Goal: Transaction & Acquisition: Purchase product/service

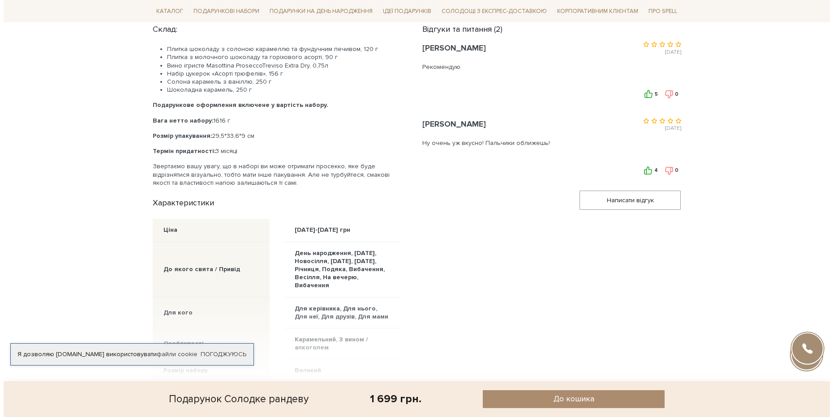
scroll to position [464, 0]
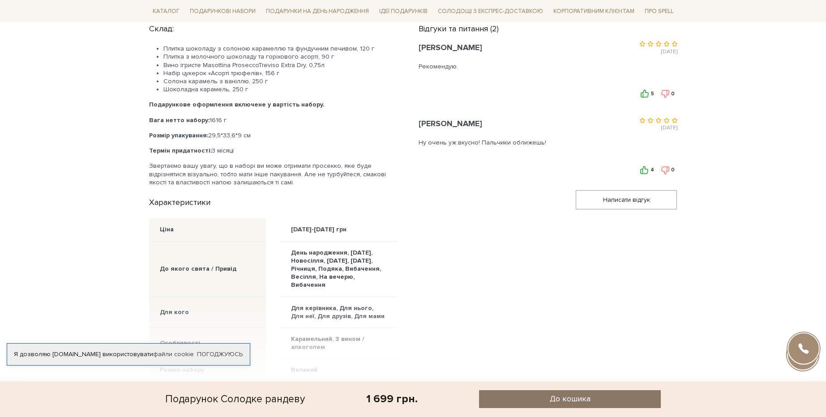
click at [519, 399] on button "До кошика" at bounding box center [570, 399] width 182 height 18
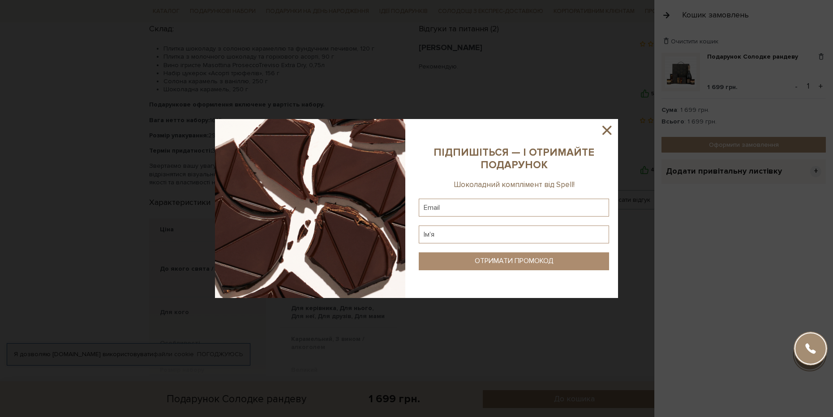
click at [606, 131] on icon at bounding box center [606, 130] width 9 height 9
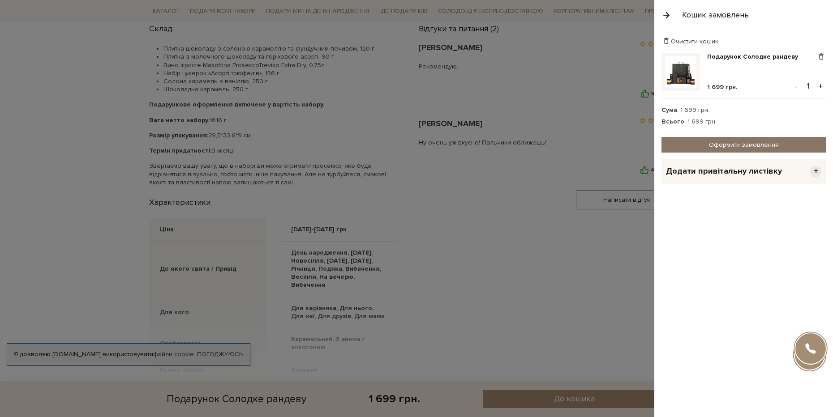
click at [697, 145] on link "Оформити замовлення" at bounding box center [743, 145] width 164 height 16
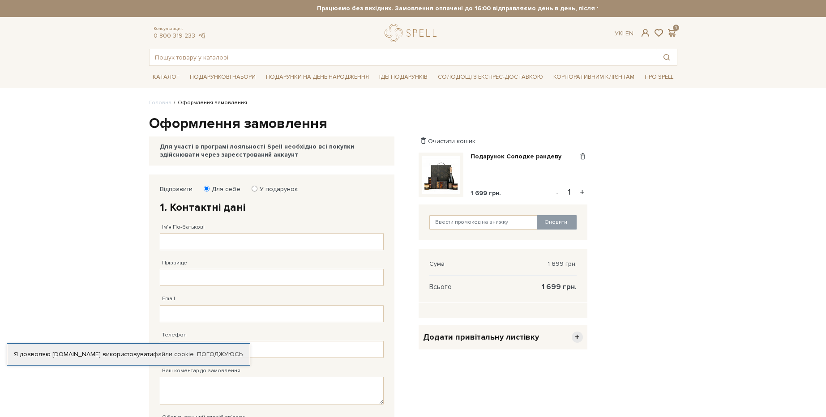
click at [252, 188] on input "У подарунок" at bounding box center [255, 189] width 6 height 6
radio input "true"
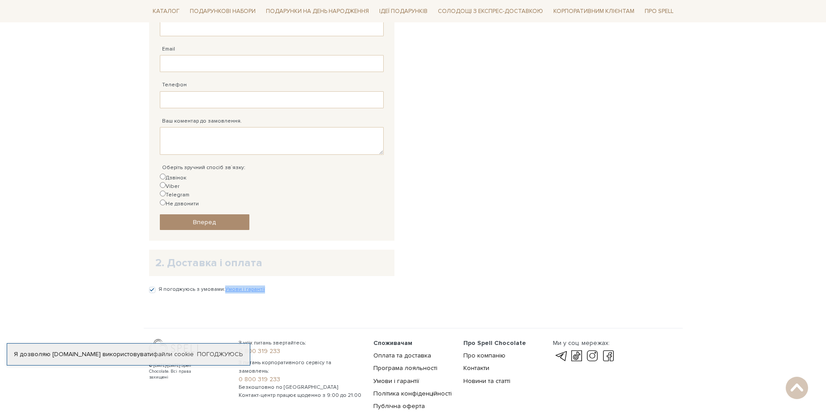
scroll to position [258, 0]
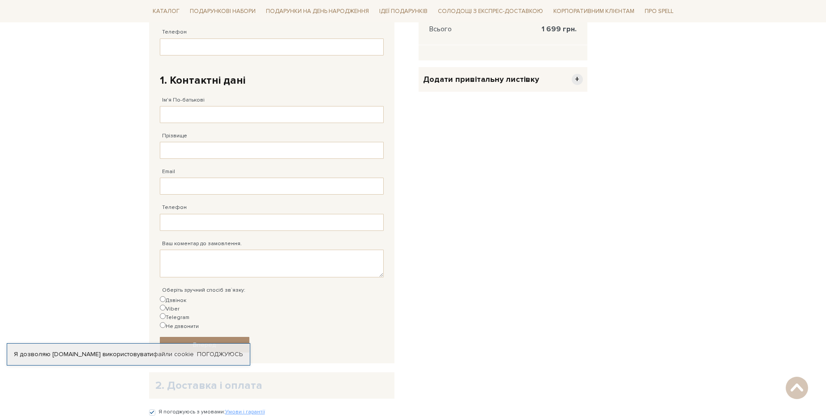
click at [578, 78] on span "+" at bounding box center [577, 79] width 11 height 11
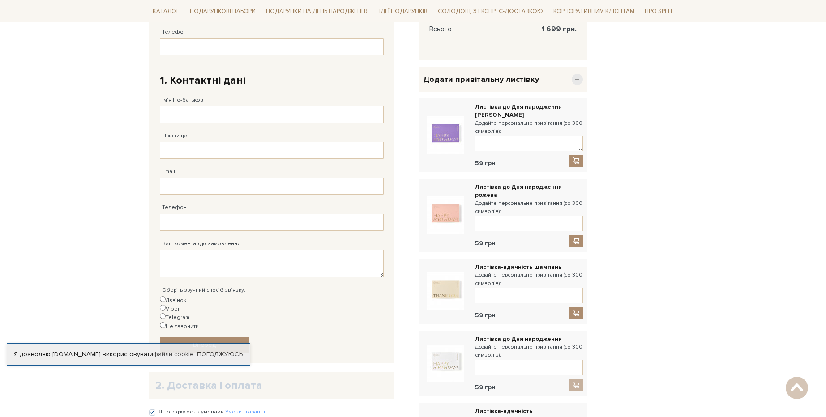
click at [448, 213] on img at bounding box center [446, 216] width 38 height 38
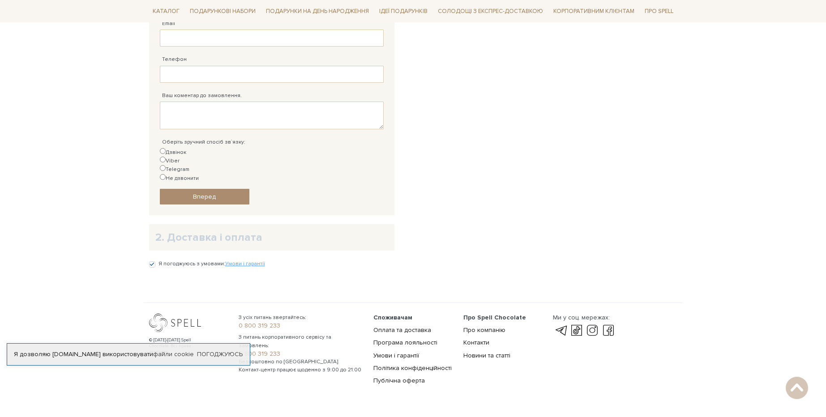
scroll to position [155, 0]
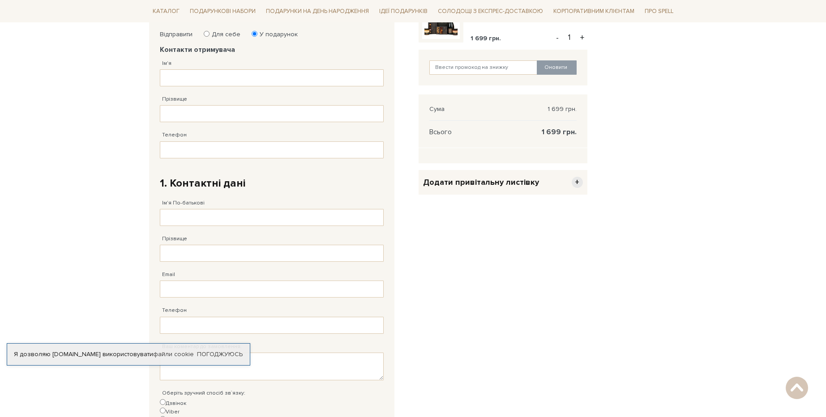
click at [508, 184] on span "Додати привітальну листівку" at bounding box center [481, 182] width 116 height 10
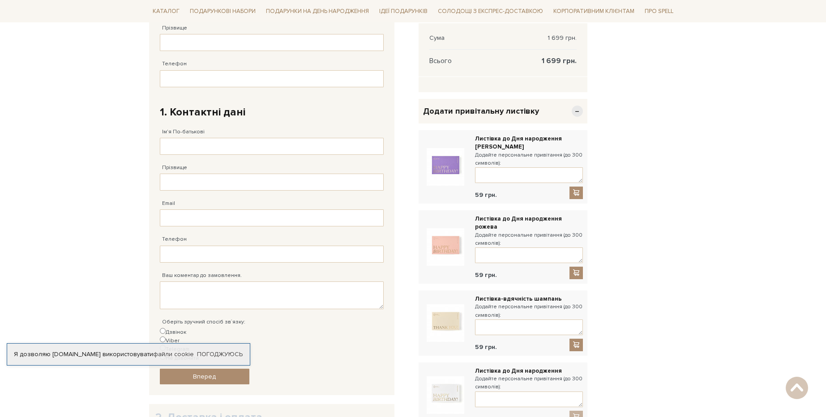
scroll to position [271, 0]
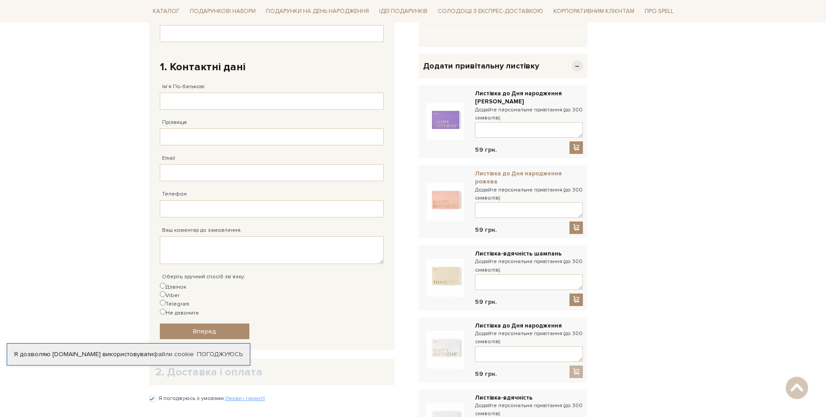
click at [518, 174] on link "Листівка до Дня народження рожева" at bounding box center [529, 178] width 108 height 16
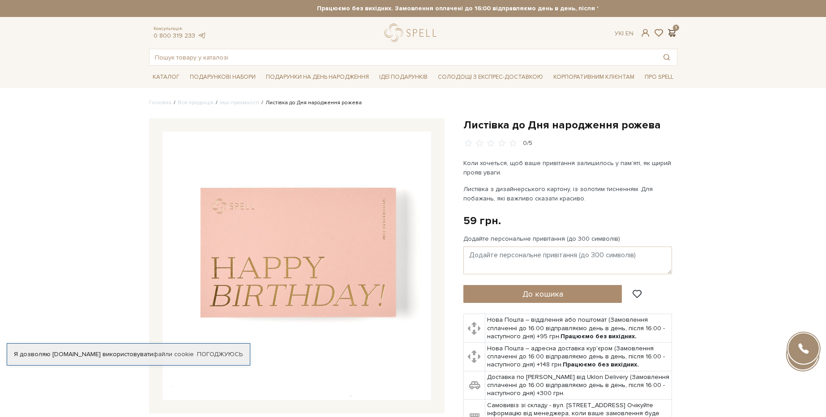
click at [673, 31] on span at bounding box center [672, 32] width 11 height 9
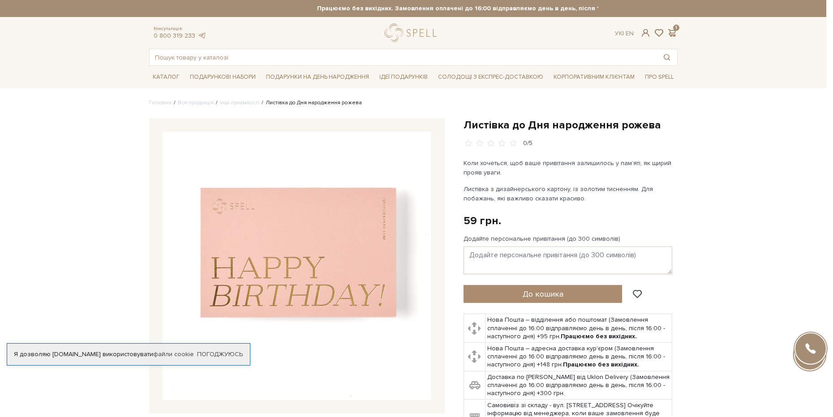
click at [86, 99] on div at bounding box center [416, 208] width 833 height 417
